Goal: Task Accomplishment & Management: Manage account settings

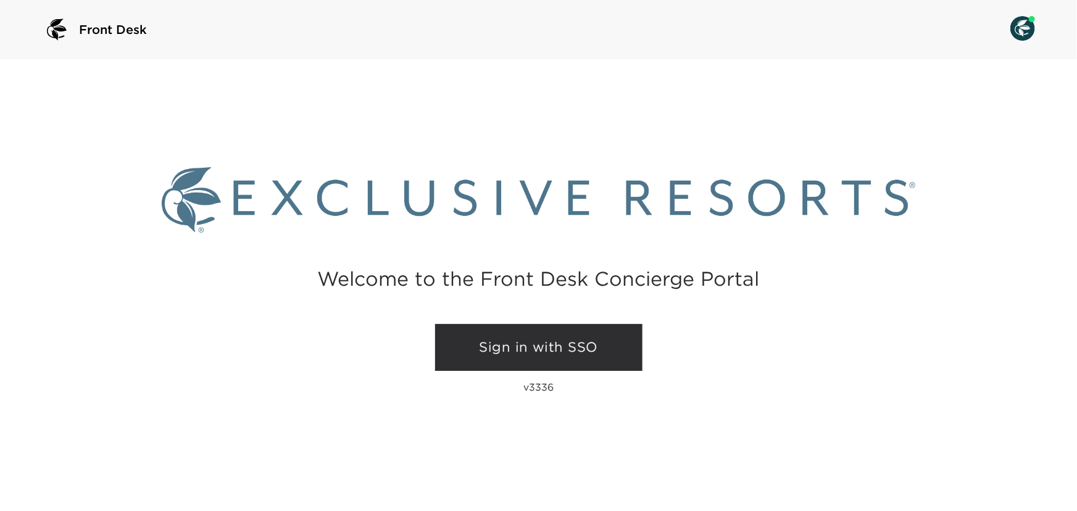
click at [513, 340] on link "Sign in with SSO" at bounding box center [538, 347] width 207 height 47
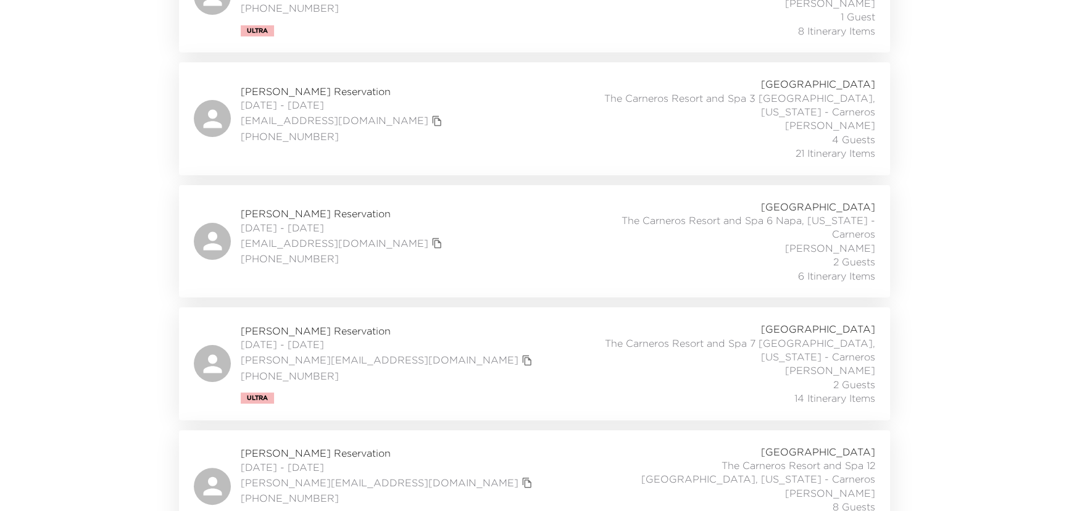
scroll to position [350, 0]
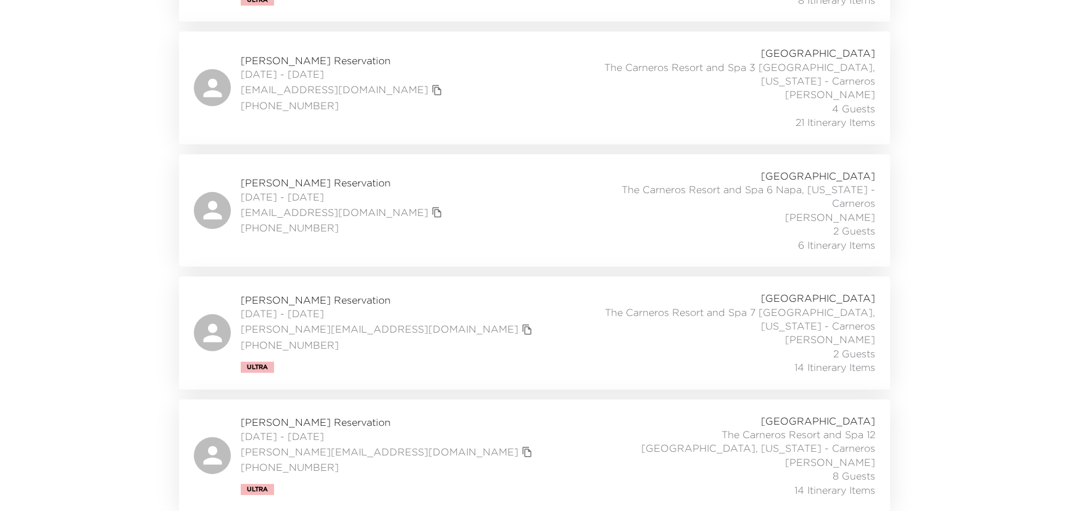
click at [478, 303] on div "Rick Lowe Reservation 09/02/2025 - 09/05/2025 ricklowe@me.com (949) 246-0336 Ul…" at bounding box center [534, 332] width 681 height 83
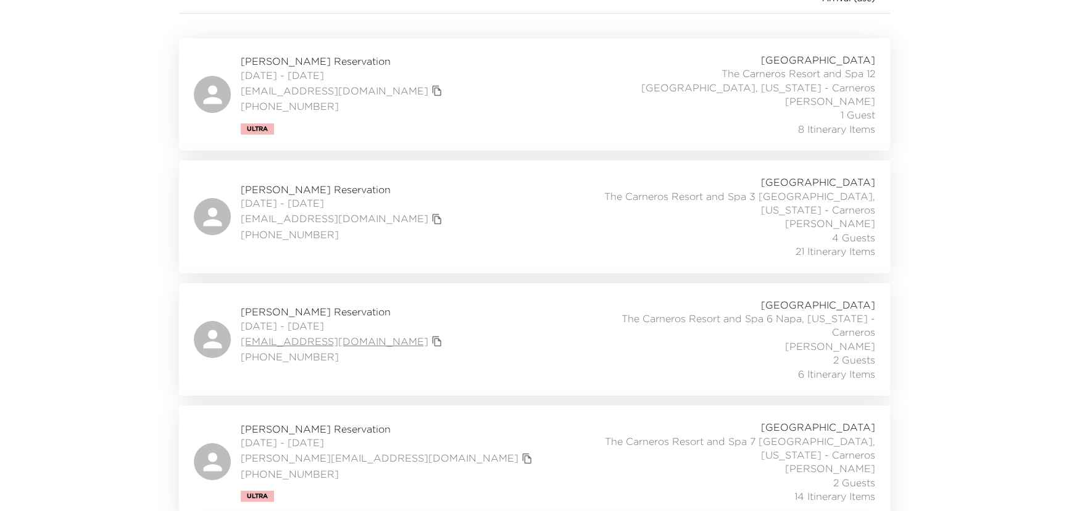
scroll to position [280, 0]
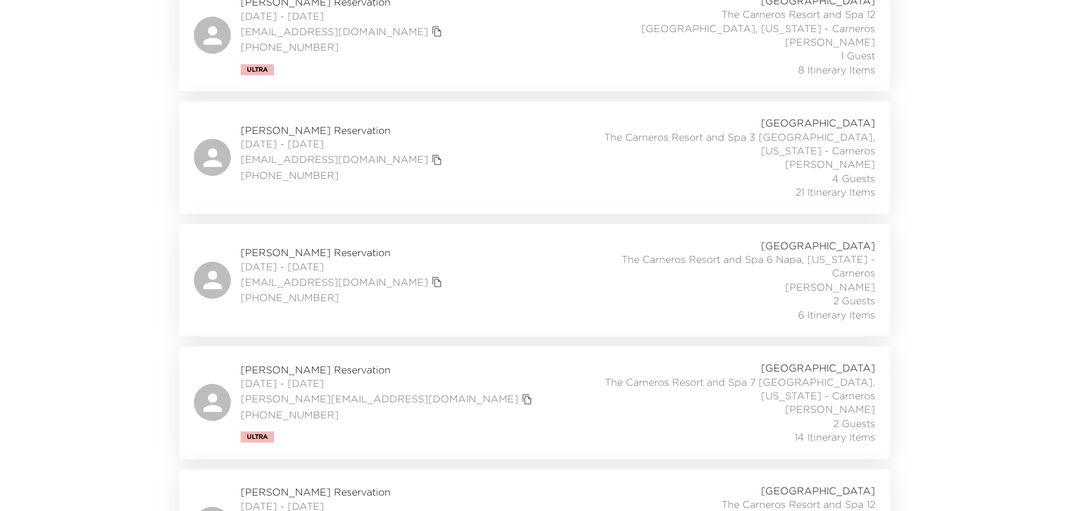
click at [465, 273] on div "Gary Greenstein Reservation 09/01/2025 - 09/03/2025 ggreenstein@comcast.net 781…" at bounding box center [534, 280] width 681 height 83
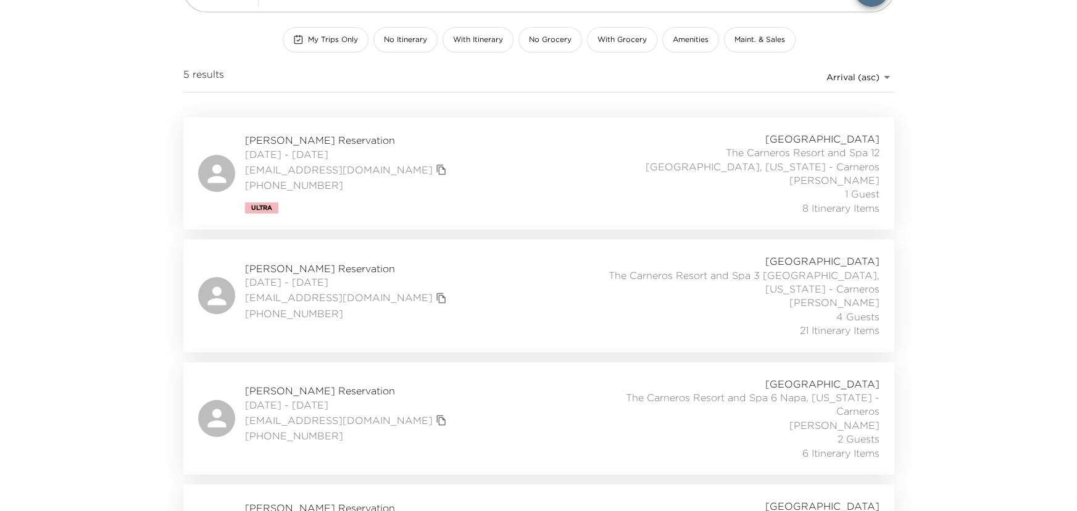
scroll to position [0, 0]
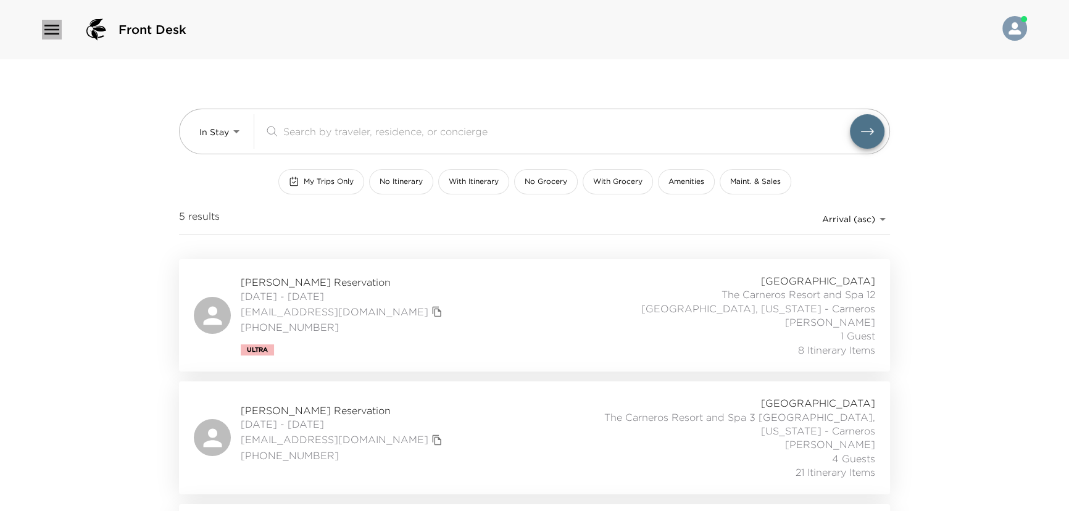
click at [51, 25] on icon "button" at bounding box center [51, 30] width 15 height 10
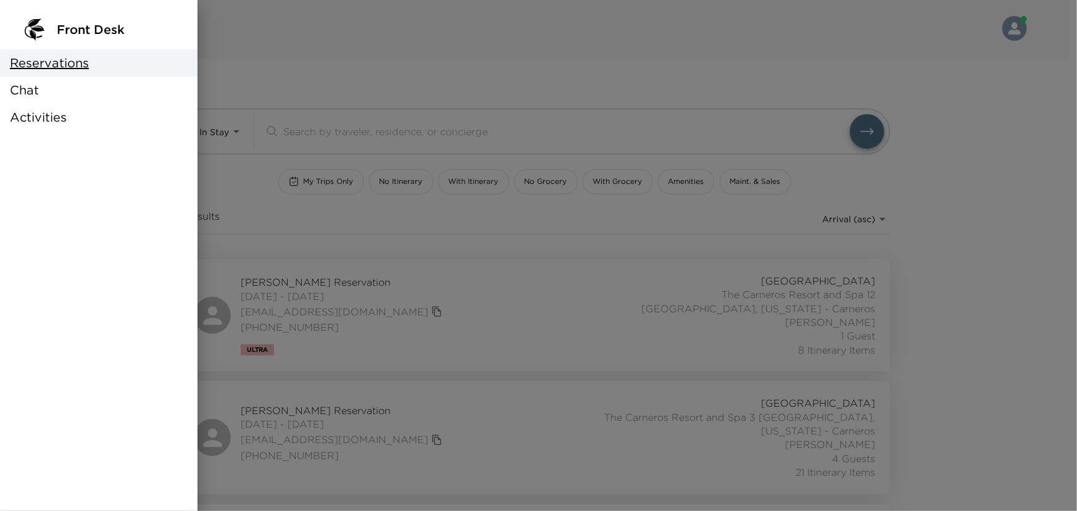
click at [43, 86] on div "Chat" at bounding box center [98, 90] width 197 height 27
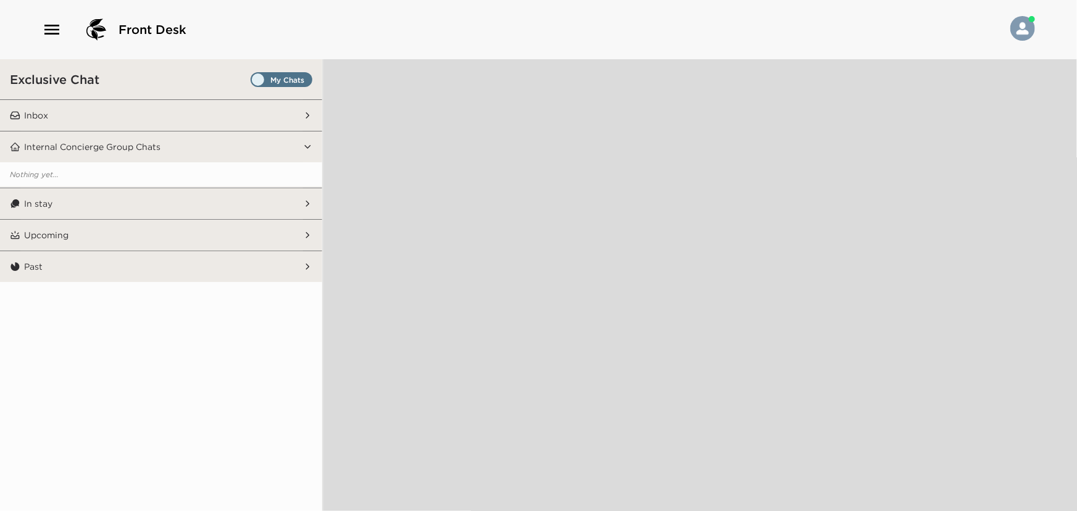
click at [76, 105] on button "Inbox" at bounding box center [161, 115] width 283 height 31
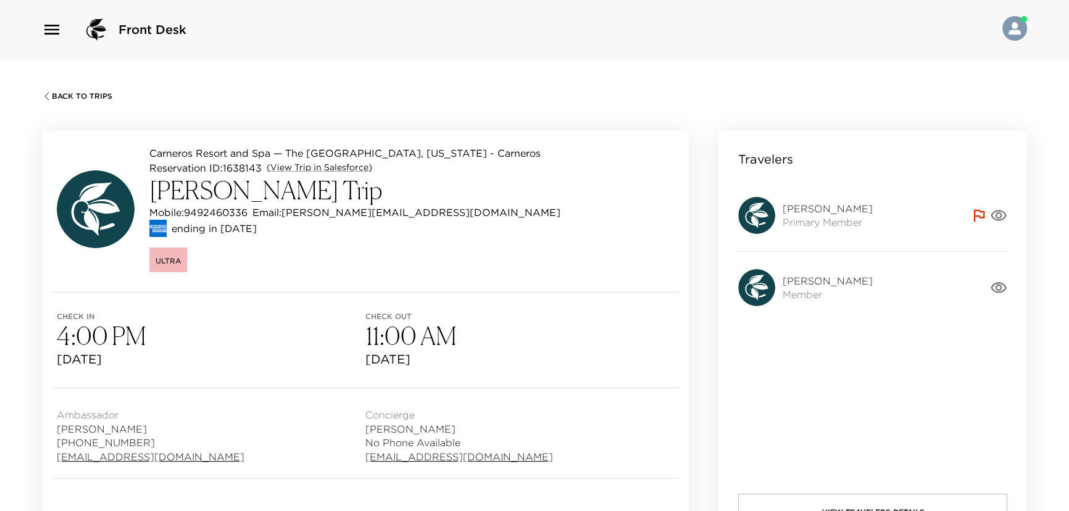
click at [63, 96] on span "Back To Trips" at bounding box center [82, 96] width 60 height 9
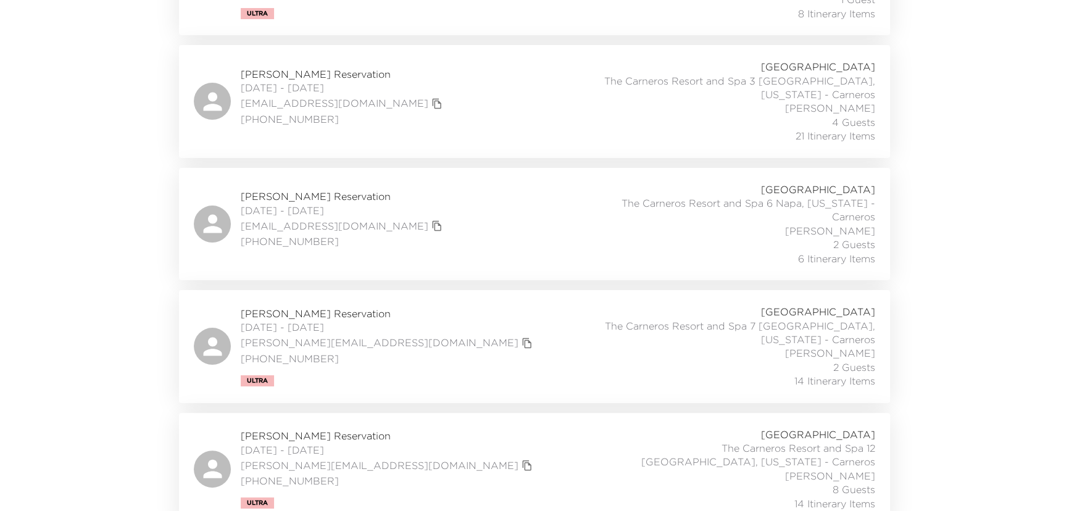
scroll to position [350, 0]
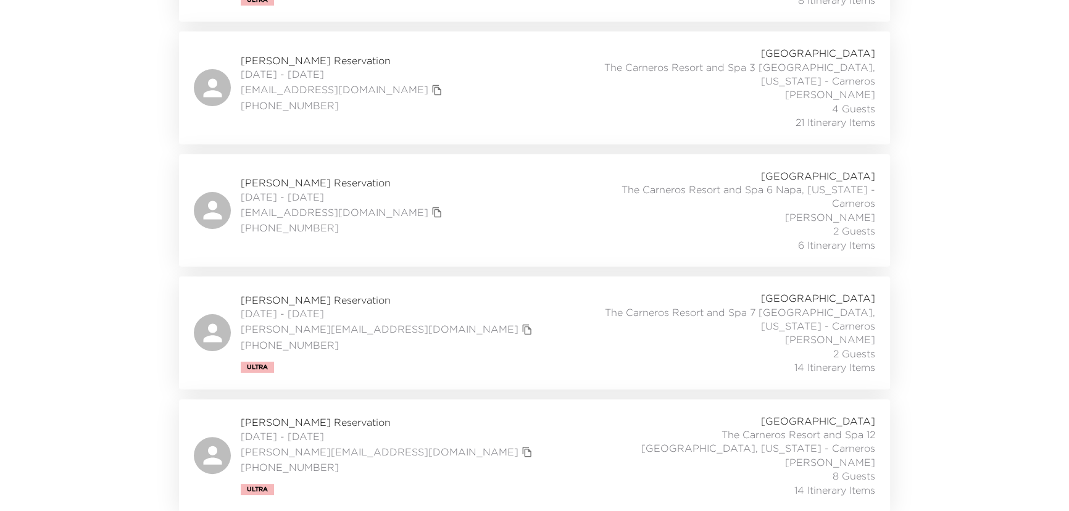
click at [421, 457] on div "[PERSON_NAME] Reservation [DATE] - [DATE] [PERSON_NAME][EMAIL_ADDRESS][DOMAIN_N…" at bounding box center [534, 455] width 681 height 83
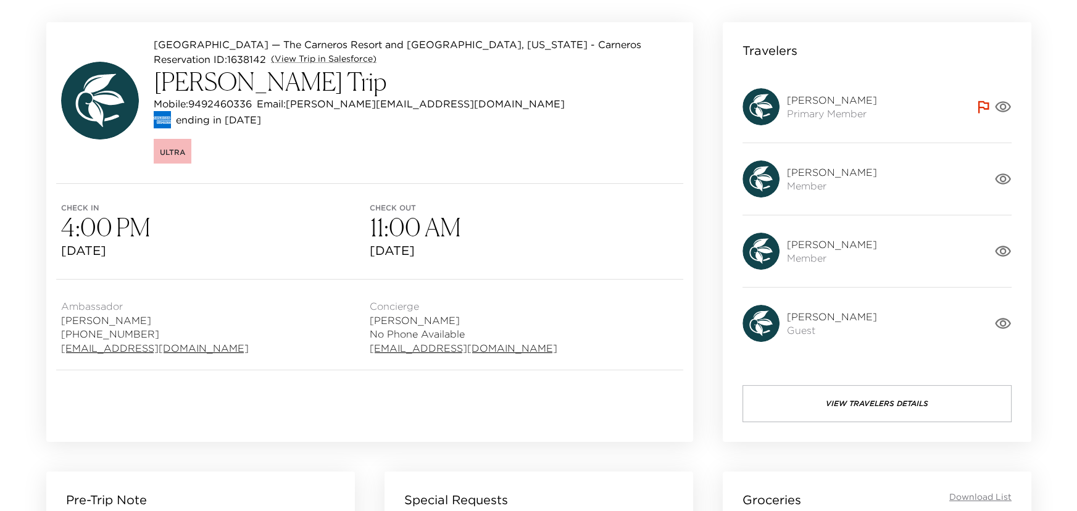
scroll to position [168, 0]
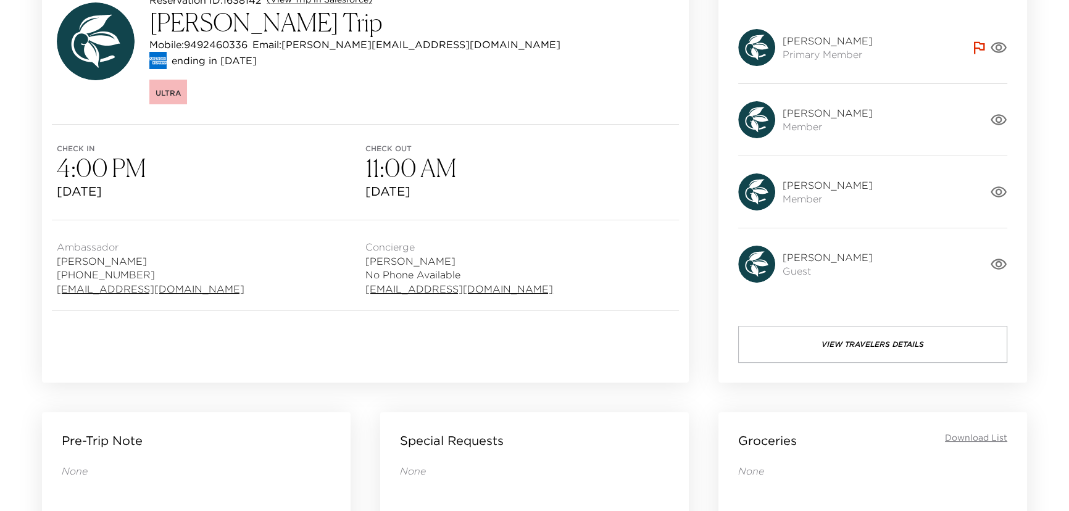
click at [853, 347] on button "View Travelers Details" at bounding box center [872, 344] width 269 height 37
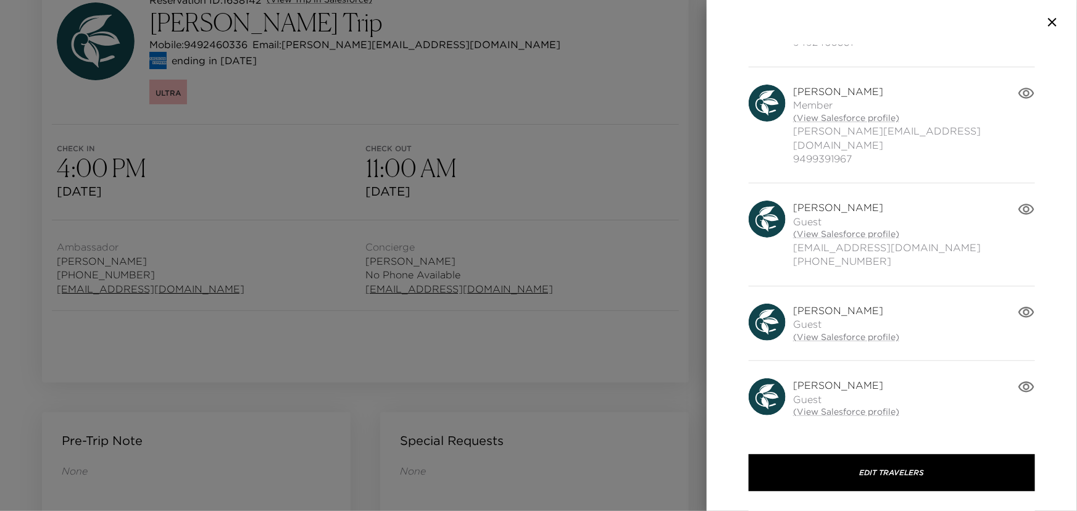
scroll to position [0, 0]
